Goal: Transaction & Acquisition: Purchase product/service

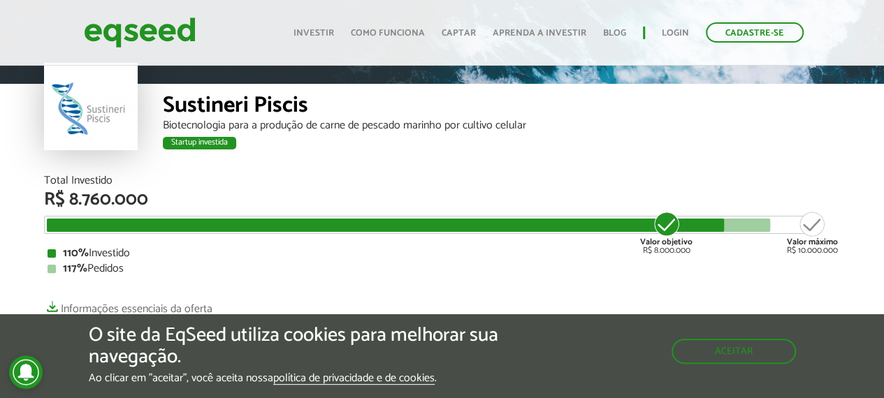
scroll to position [140, 0]
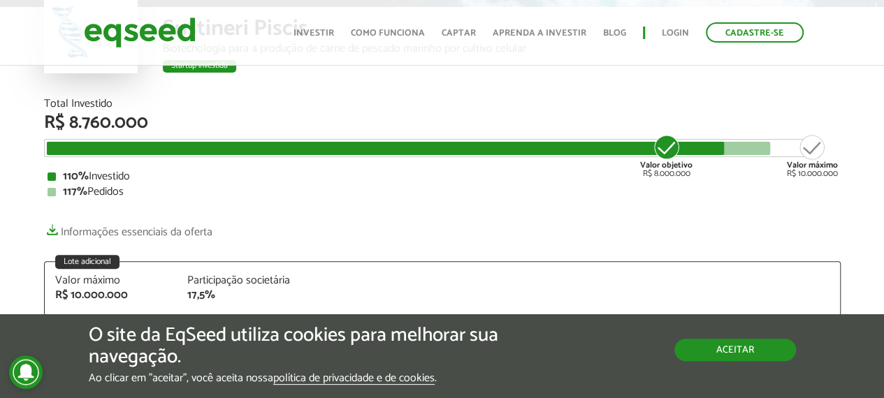
click at [724, 342] on button "Aceitar" at bounding box center [735, 350] width 122 height 22
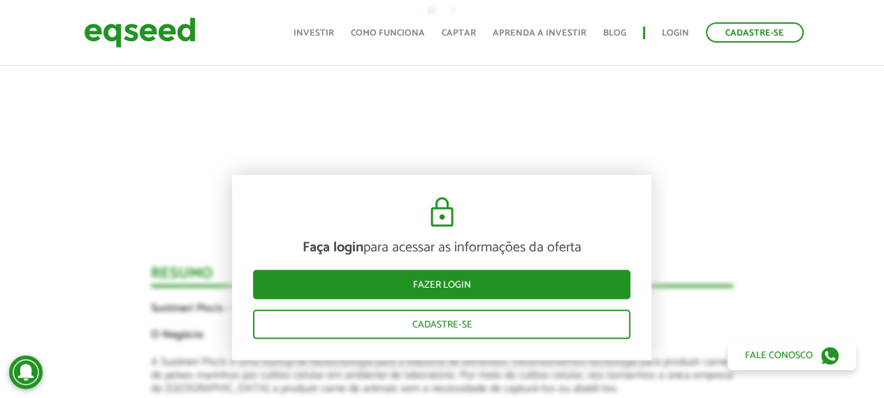
scroll to position [1328, 0]
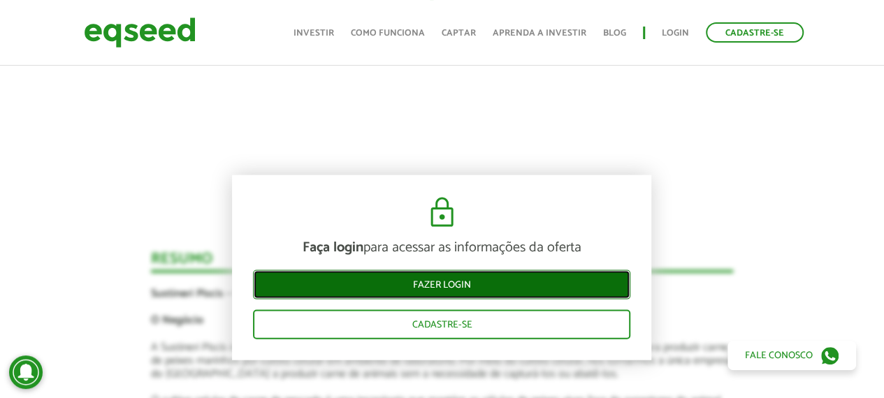
click at [458, 291] on link "Fazer login" at bounding box center [441, 284] width 377 height 29
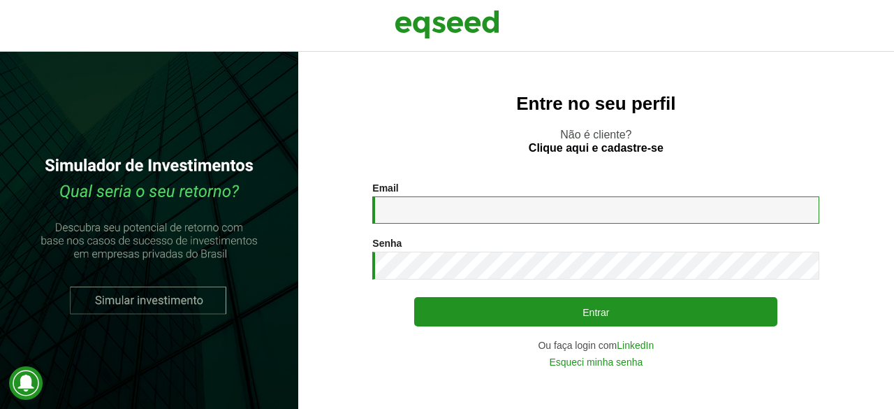
click at [521, 205] on input "Email *" at bounding box center [595, 209] width 447 height 27
type input "**********"
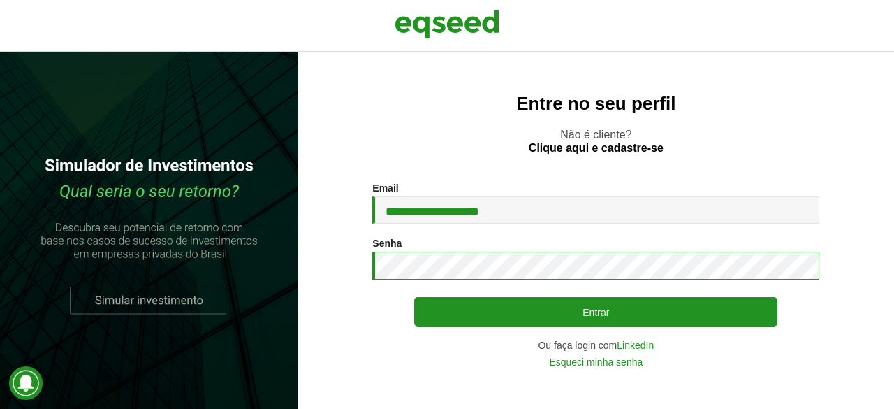
click at [414, 297] on button "Entrar" at bounding box center [595, 311] width 363 height 29
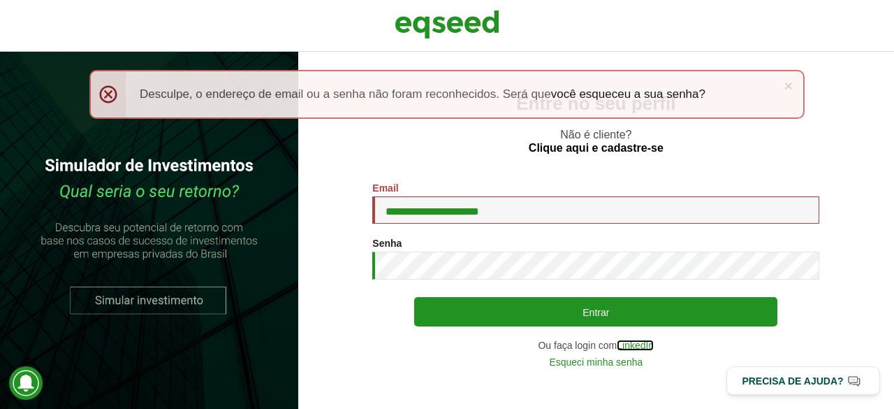
click at [640, 347] on link "LinkedIn" at bounding box center [635, 345] width 37 height 10
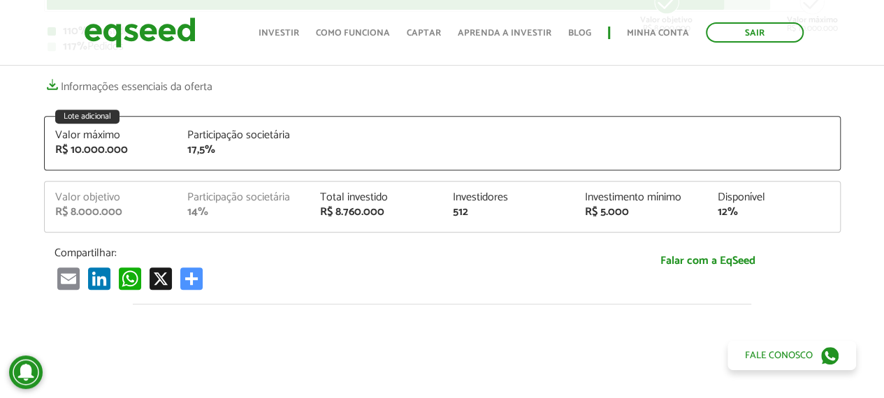
scroll to position [279, 0]
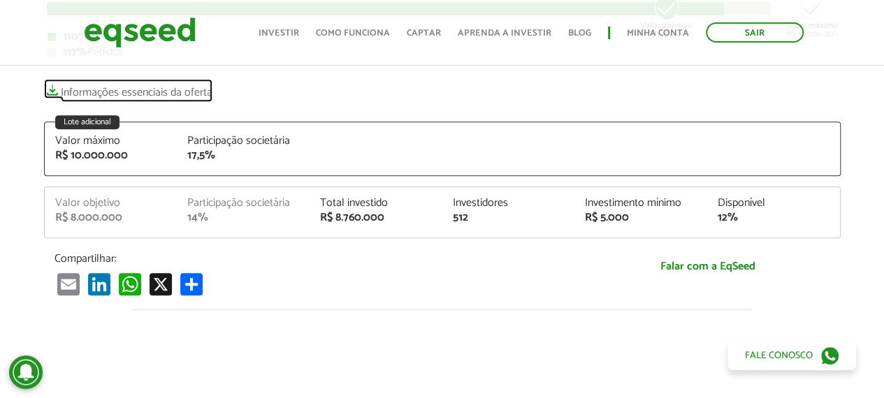
click at [130, 86] on link "Informações essenciais da oferta" at bounding box center [128, 89] width 168 height 20
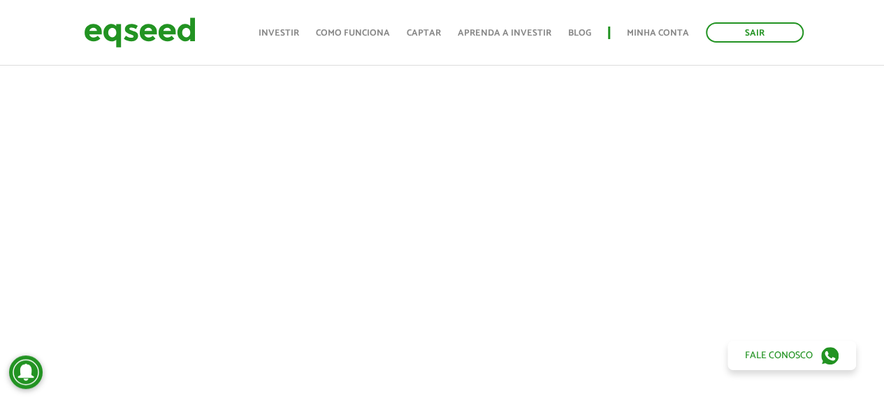
scroll to position [559, 0]
